Goal: Task Accomplishment & Management: Use online tool/utility

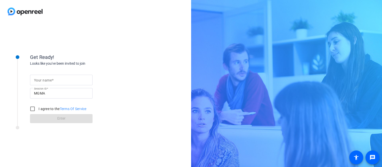
click at [57, 82] on input "Your name" at bounding box center [61, 80] width 55 height 6
click at [58, 79] on input "Your name" at bounding box center [61, 80] width 55 height 6
type input "[PERSON_NAME]"
click at [32, 108] on input "I agree to the Terms Of Service" at bounding box center [33, 109] width 10 height 10
checkbox input "true"
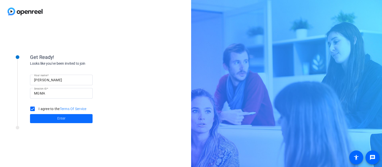
click at [58, 116] on span "Enter" at bounding box center [61, 118] width 8 height 5
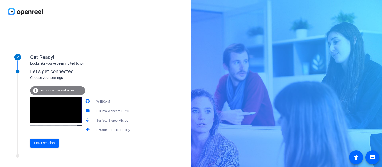
click at [132, 111] on icon at bounding box center [135, 111] width 6 height 6
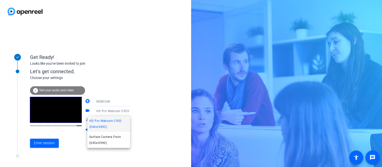
click at [123, 111] on div at bounding box center [191, 83] width 382 height 167
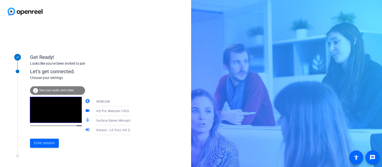
click at [85, 111] on mat-icon "videocam" at bounding box center [88, 111] width 6 height 6
click at [85, 109] on mat-icon "videocam" at bounding box center [88, 111] width 6 height 6
click at [48, 145] on span "Enter session" at bounding box center [44, 142] width 21 height 5
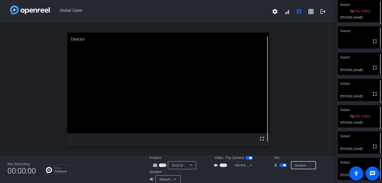
click at [303, 166] on span "Surface Stereo Microphones (2- Surface High Definition Audio)" at bounding box center [341, 165] width 92 height 4
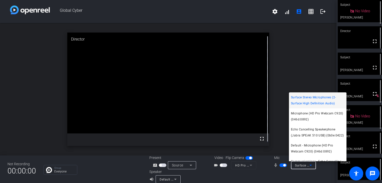
click at [310, 128] on span "Echo Cancelling Speakerphone (Jabra SPEAK 510 USB) (0b0e:0422)" at bounding box center [318, 132] width 54 height 12
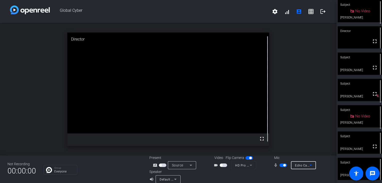
click at [283, 166] on span "button" at bounding box center [284, 165] width 3 height 3
click at [173, 166] on icon at bounding box center [175, 179] width 6 height 6
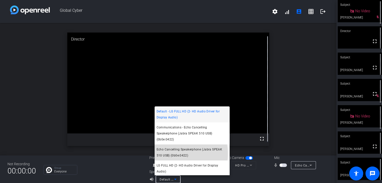
click at [173, 154] on span "Echo Cancelling Speakerphone (Jabra SPEAK 510 USB) (0b0e:0422)" at bounding box center [192, 152] width 71 height 12
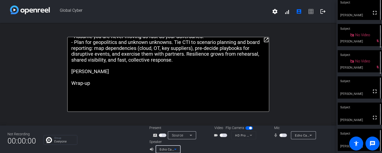
scroll to position [57, 0]
